Goal: Task Accomplishment & Management: Use online tool/utility

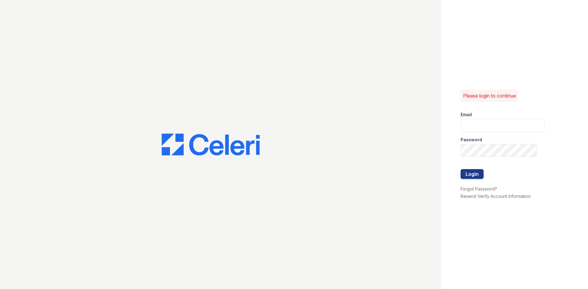
click at [488, 137] on div "Password" at bounding box center [502, 138] width 84 height 12
click at [486, 130] on input "email" at bounding box center [502, 125] width 84 height 13
type input "[EMAIL_ADDRESS][DOMAIN_NAME]"
click at [460, 169] on button "Login" at bounding box center [471, 174] width 23 height 10
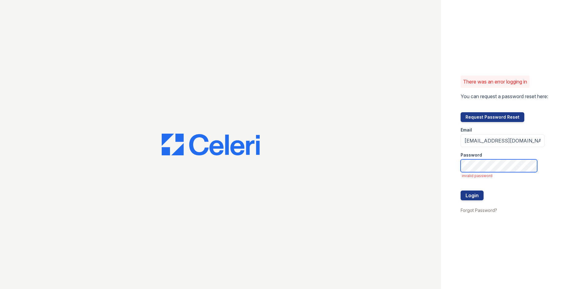
click at [460, 191] on button "Login" at bounding box center [471, 196] width 23 height 10
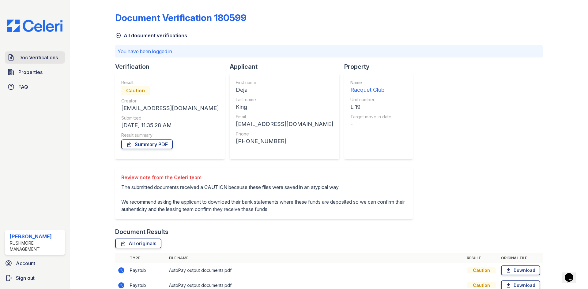
click at [56, 57] on span "Doc Verifications" at bounding box center [37, 57] width 39 height 7
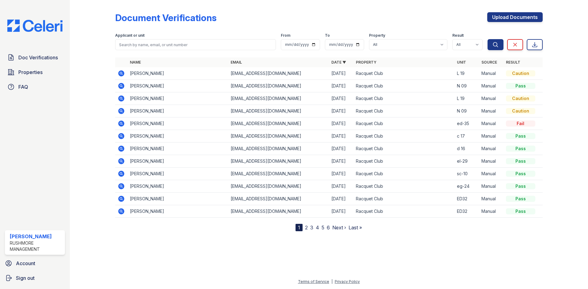
click at [144, 72] on td "Deja King" at bounding box center [177, 73] width 101 height 13
click at [119, 73] on icon at bounding box center [121, 73] width 6 height 6
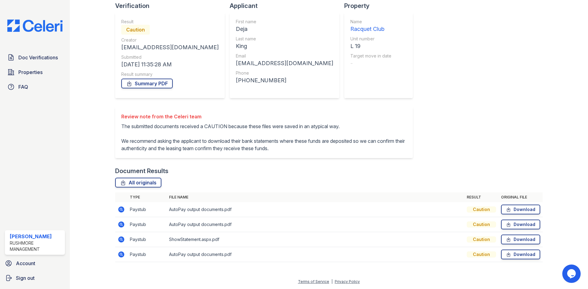
scroll to position [51, 0]
click at [121, 238] on icon at bounding box center [121, 239] width 7 height 7
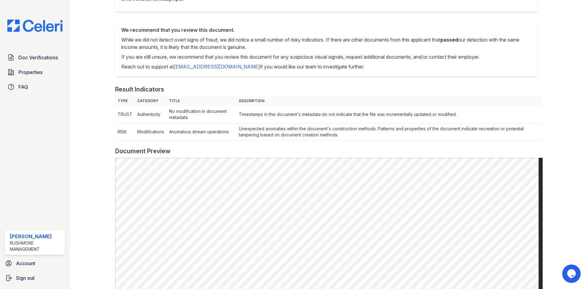
scroll to position [28, 0]
